Goal: Task Accomplishment & Management: Manage account settings

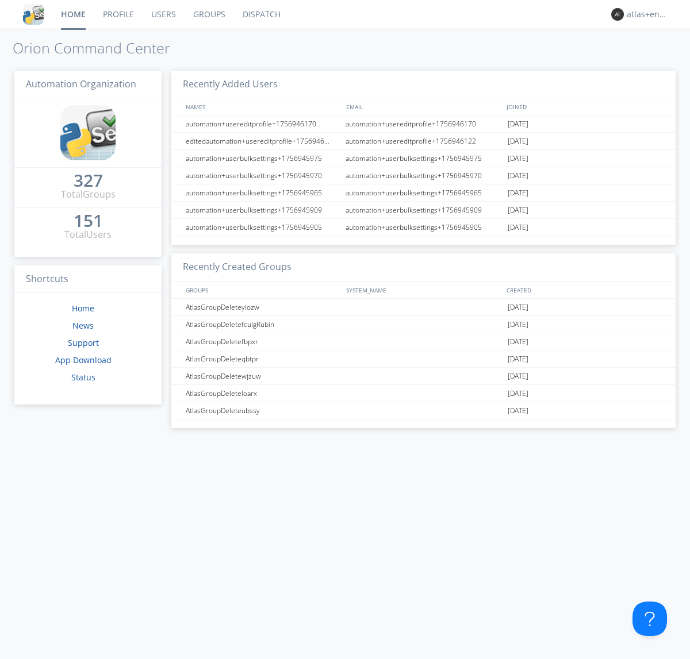
click at [260, 14] on link "Dispatch" at bounding box center [261, 14] width 55 height 29
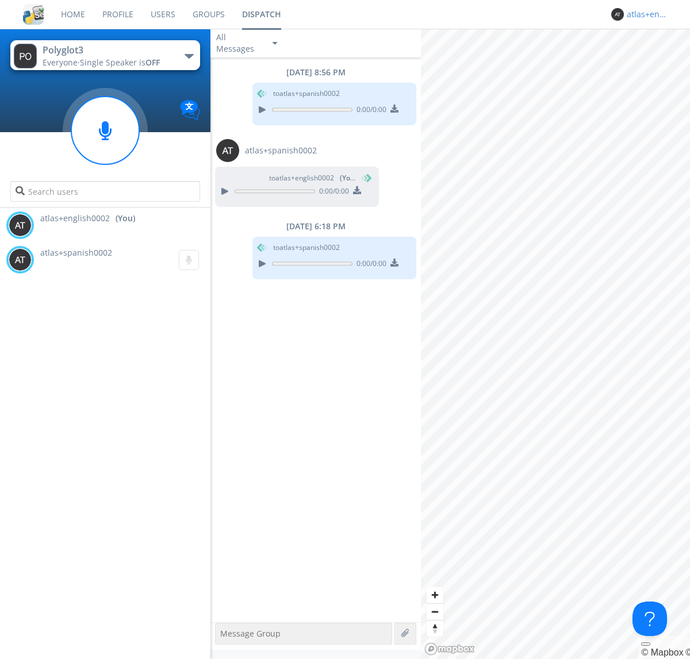
click at [645, 14] on div "atlas+english0002" at bounding box center [648, 14] width 43 height 11
click at [654, 60] on div "Log Out" at bounding box center [653, 61] width 59 height 21
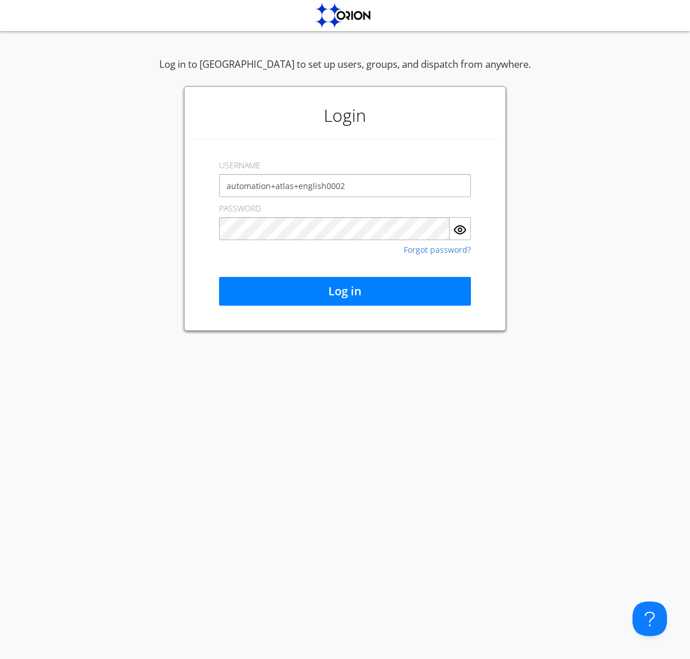
type input "automation+atlas+english0002"
click at [345, 291] on button "Log in" at bounding box center [345, 291] width 252 height 29
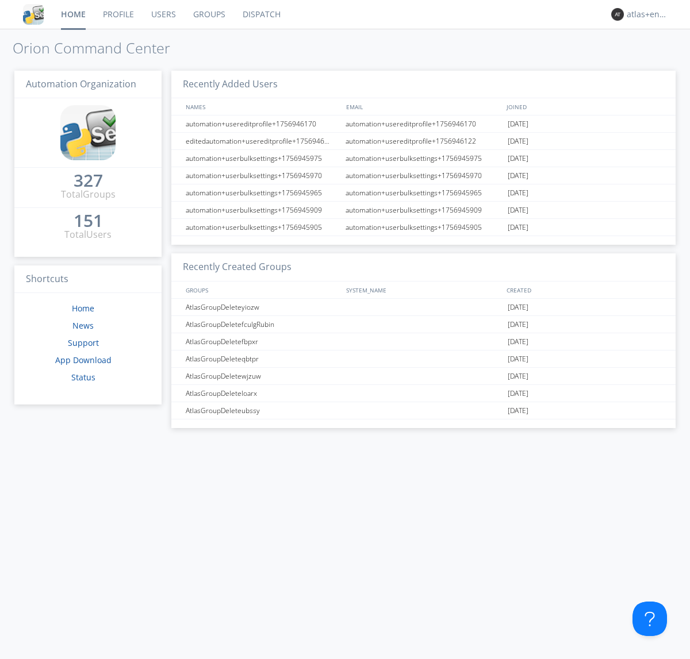
click at [260, 14] on link "Dispatch" at bounding box center [261, 14] width 55 height 29
